Goal: Feedback & Contribution: Submit feedback/report problem

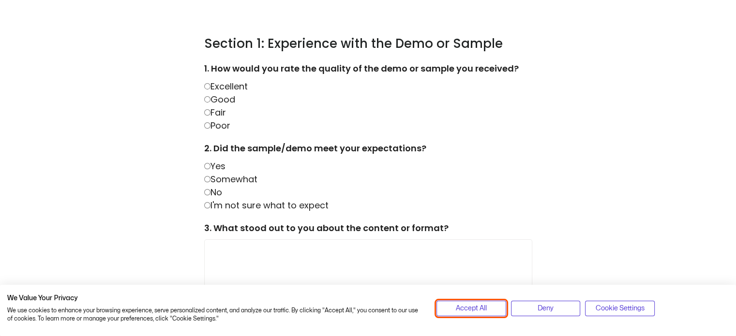
click at [462, 309] on span "Accept All" at bounding box center [471, 308] width 31 height 11
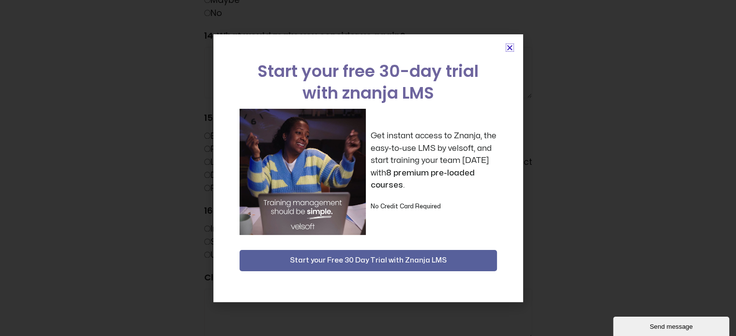
scroll to position [1322, 0]
click at [511, 47] on icon "Close" at bounding box center [509, 47] width 7 height 7
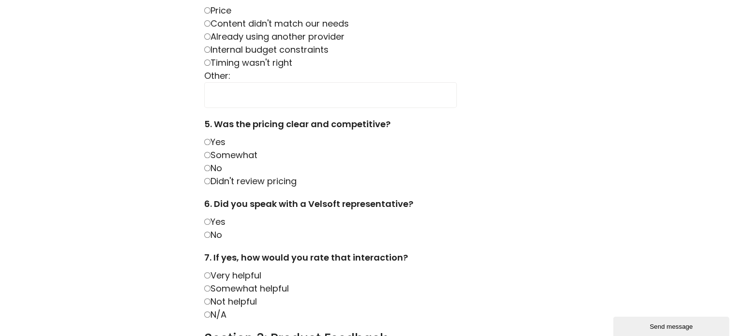
scroll to position [355, 0]
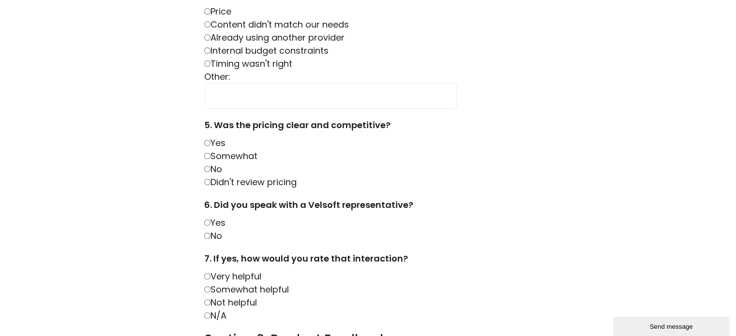
click at [209, 222] on label "Yes" at bounding box center [214, 223] width 21 height 12
click at [211, 289] on label "Somewhat helpful" at bounding box center [246, 290] width 85 height 12
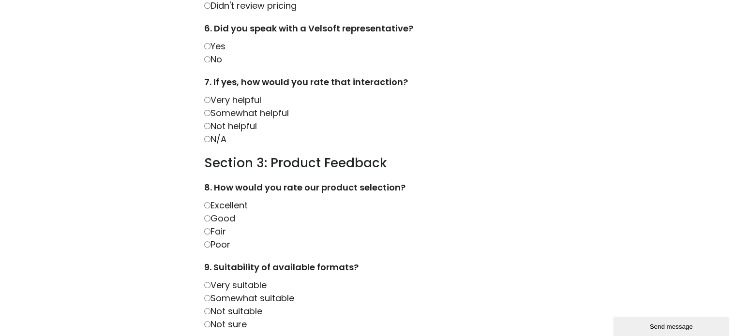
scroll to position [549, 0]
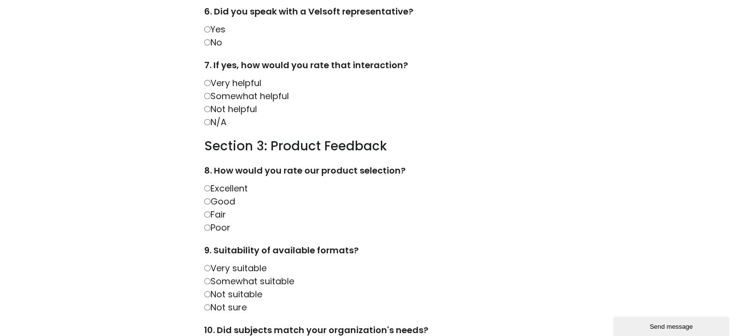
click at [209, 269] on label "Very suitable" at bounding box center [235, 268] width 62 height 12
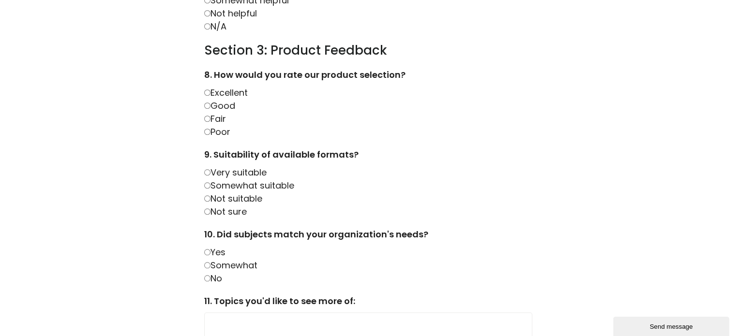
scroll to position [646, 0]
click at [213, 254] on label "Yes" at bounding box center [214, 251] width 21 height 12
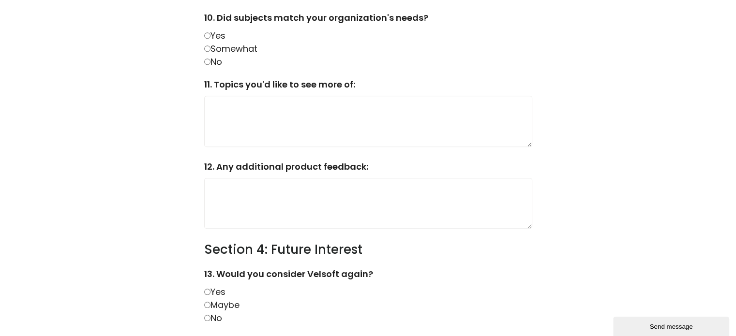
scroll to position [888, 0]
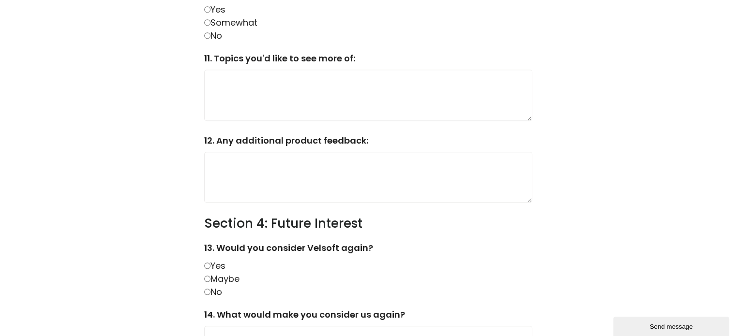
click at [225, 281] on label "Maybe" at bounding box center [221, 279] width 35 height 12
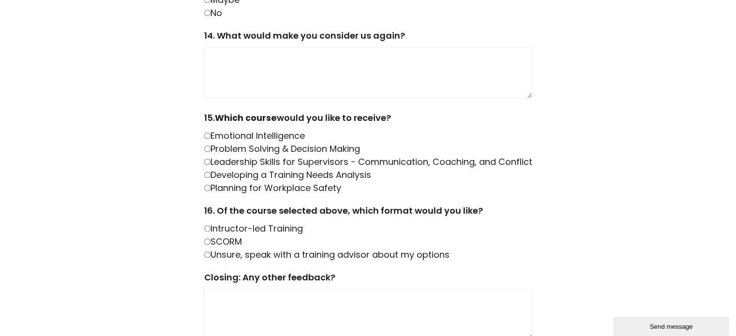
scroll to position [1178, 0]
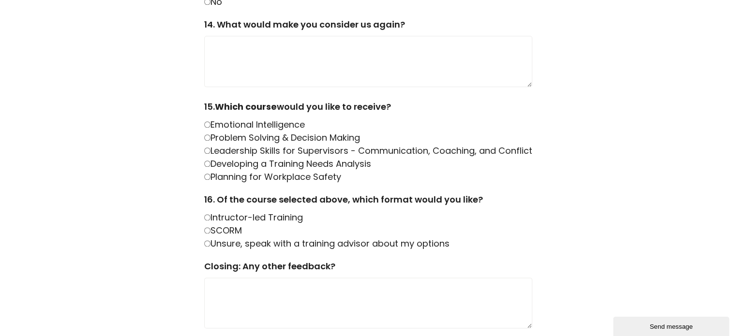
click at [209, 149] on label "Leadership Skills for Supervisors - Communication, Coaching, and Conflict" at bounding box center [368, 151] width 328 height 12
click at [211, 153] on label "Leadership Skills for Supervisors - Communication, Coaching, and Conflict" at bounding box center [368, 151] width 328 height 12
click at [252, 218] on label "Intructor-led Training" at bounding box center [253, 217] width 99 height 12
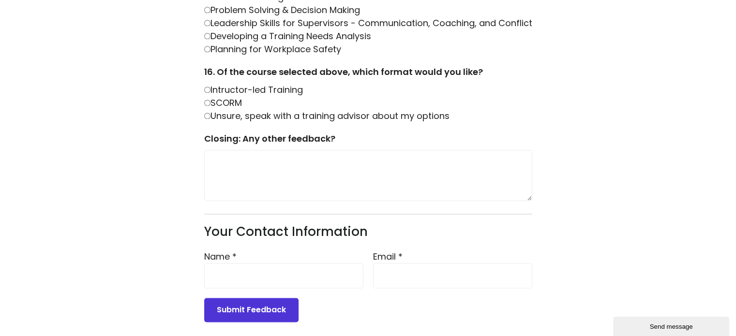
scroll to position [1322, 0]
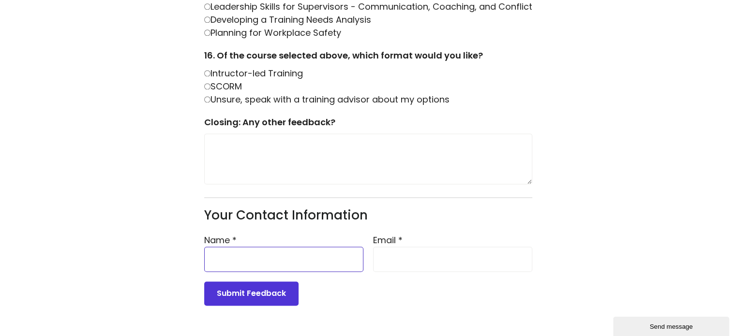
click at [294, 261] on input "Name *" at bounding box center [283, 259] width 159 height 25
type input "**********"
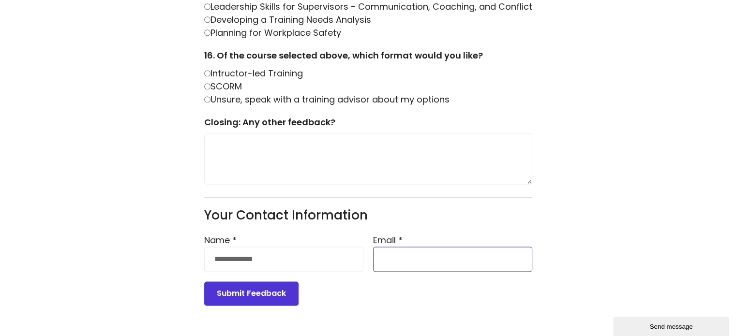
click at [424, 260] on input "Email *" at bounding box center [452, 259] width 159 height 25
type input "**********"
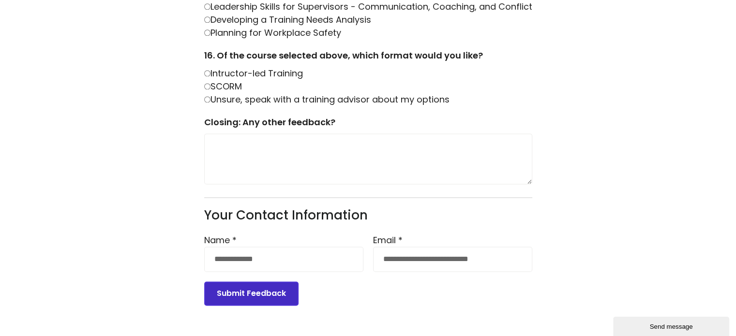
click at [260, 292] on button "Submit Feedback" at bounding box center [251, 294] width 94 height 24
click at [280, 300] on button "Submit Feedback" at bounding box center [251, 294] width 94 height 24
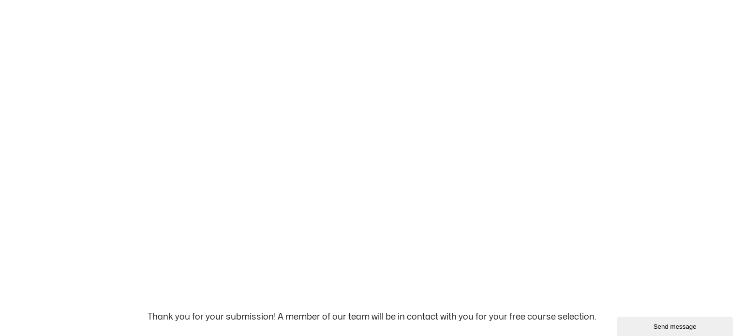
scroll to position [0, 0]
